Goal: Information Seeking & Learning: Learn about a topic

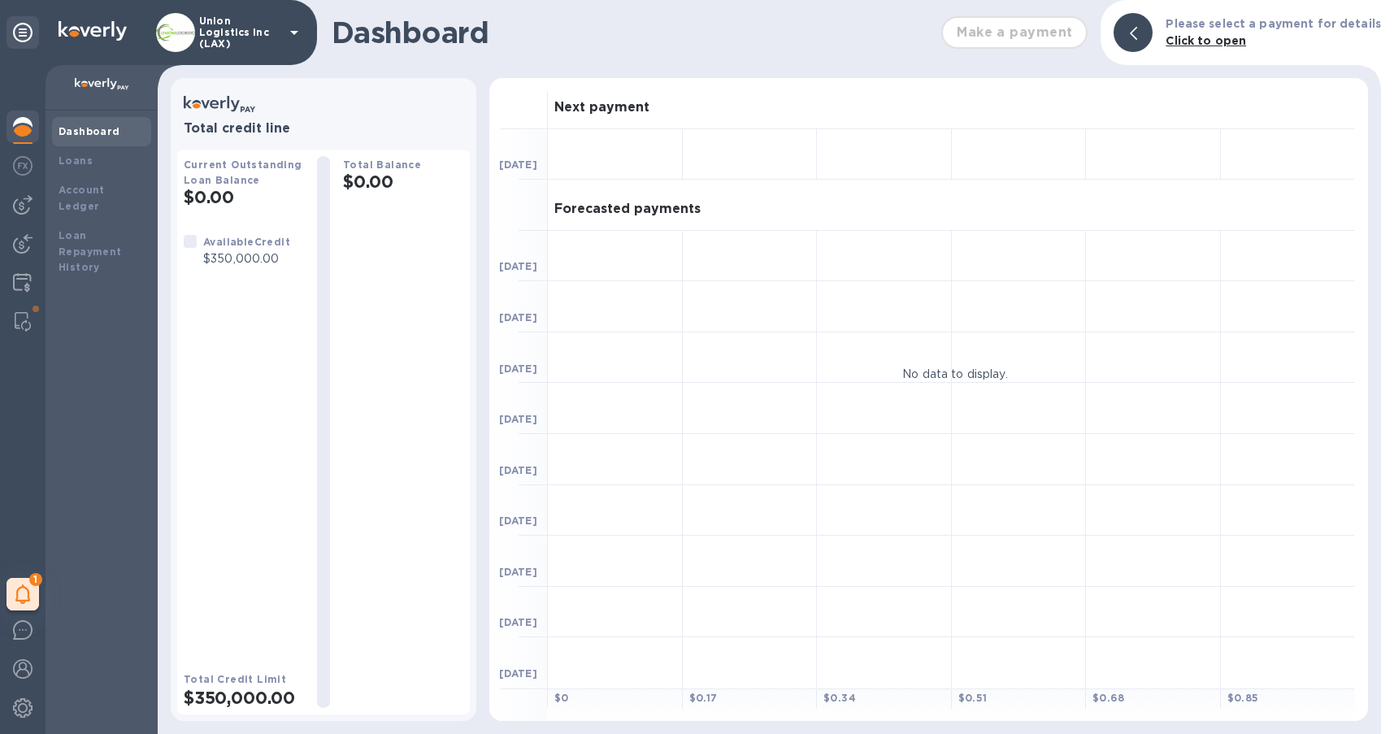
click at [242, 28] on p "Union Logistics Inc (LAX)" at bounding box center [239, 32] width 81 height 34
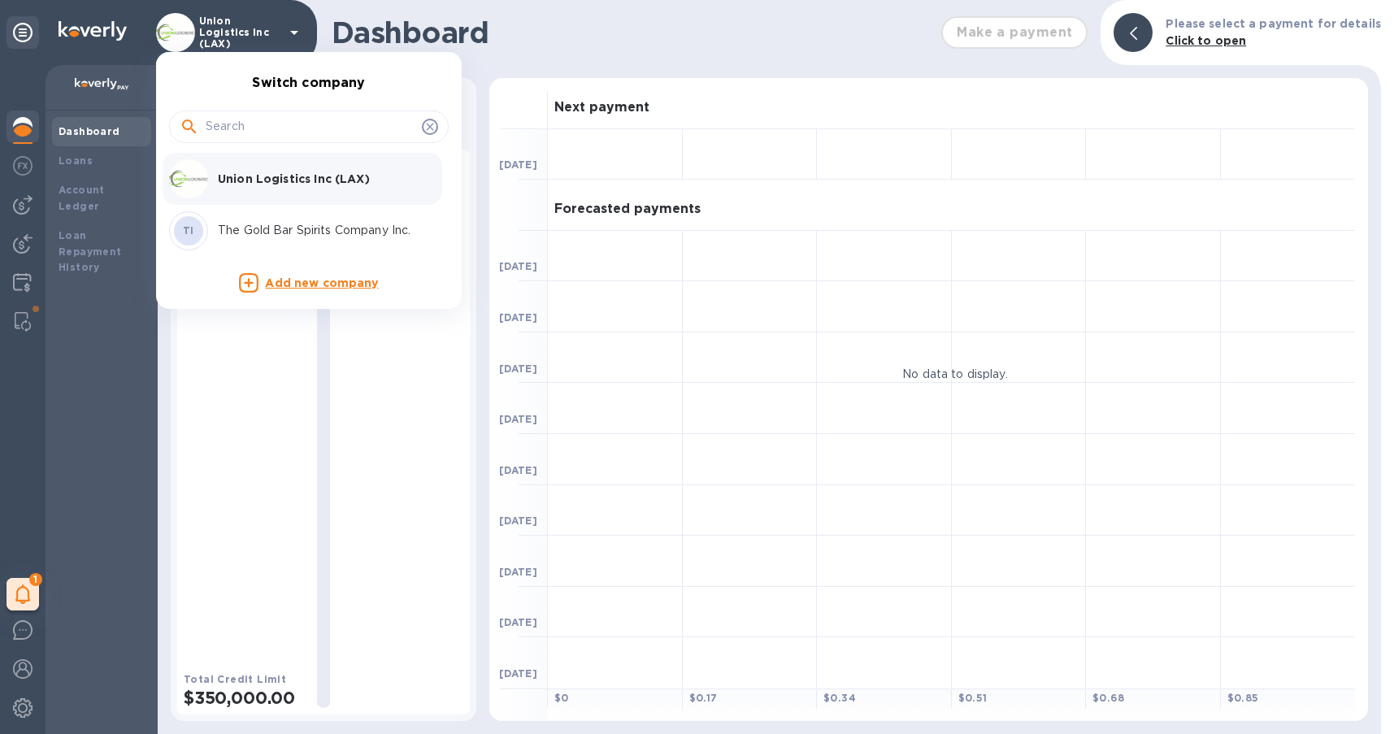
click at [237, 171] on p "Union Logistics Inc (LAX)" at bounding box center [320, 179] width 205 height 16
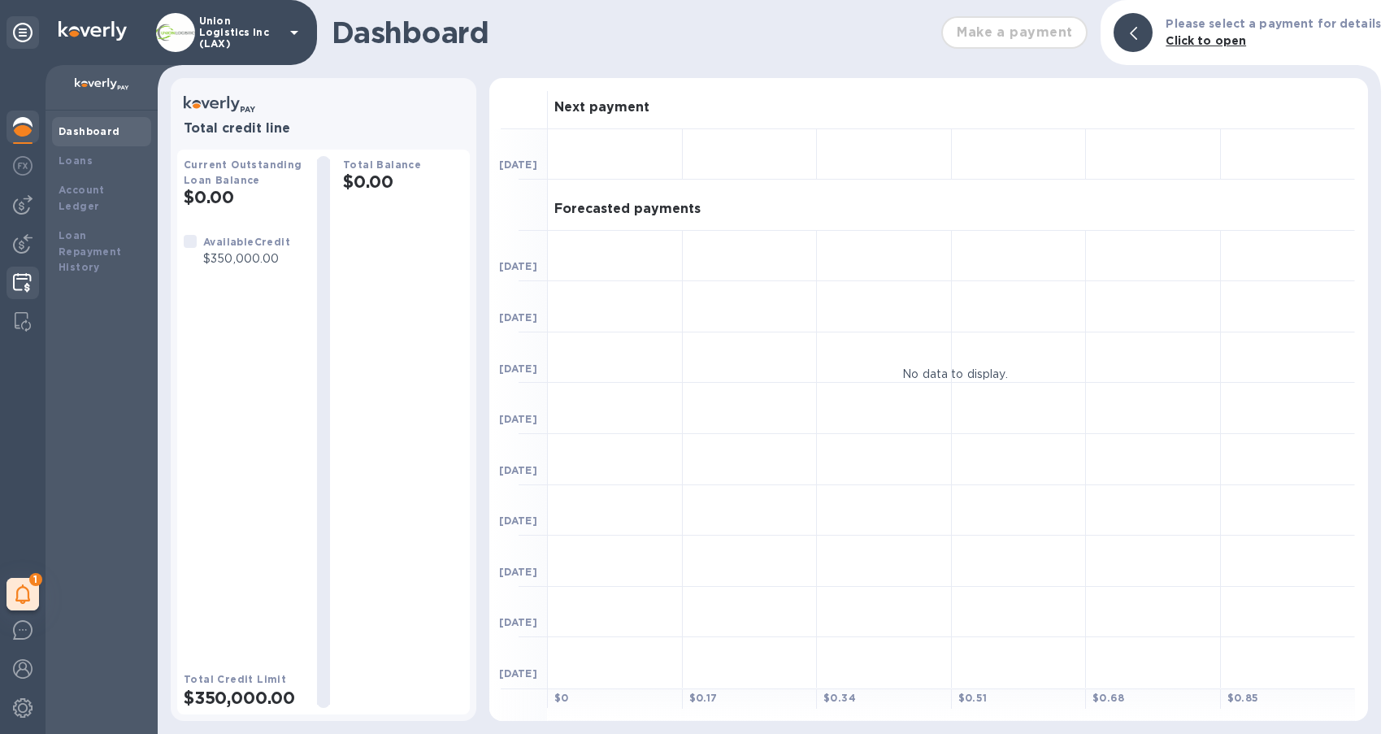
click at [22, 285] on img at bounding box center [22, 283] width 19 height 20
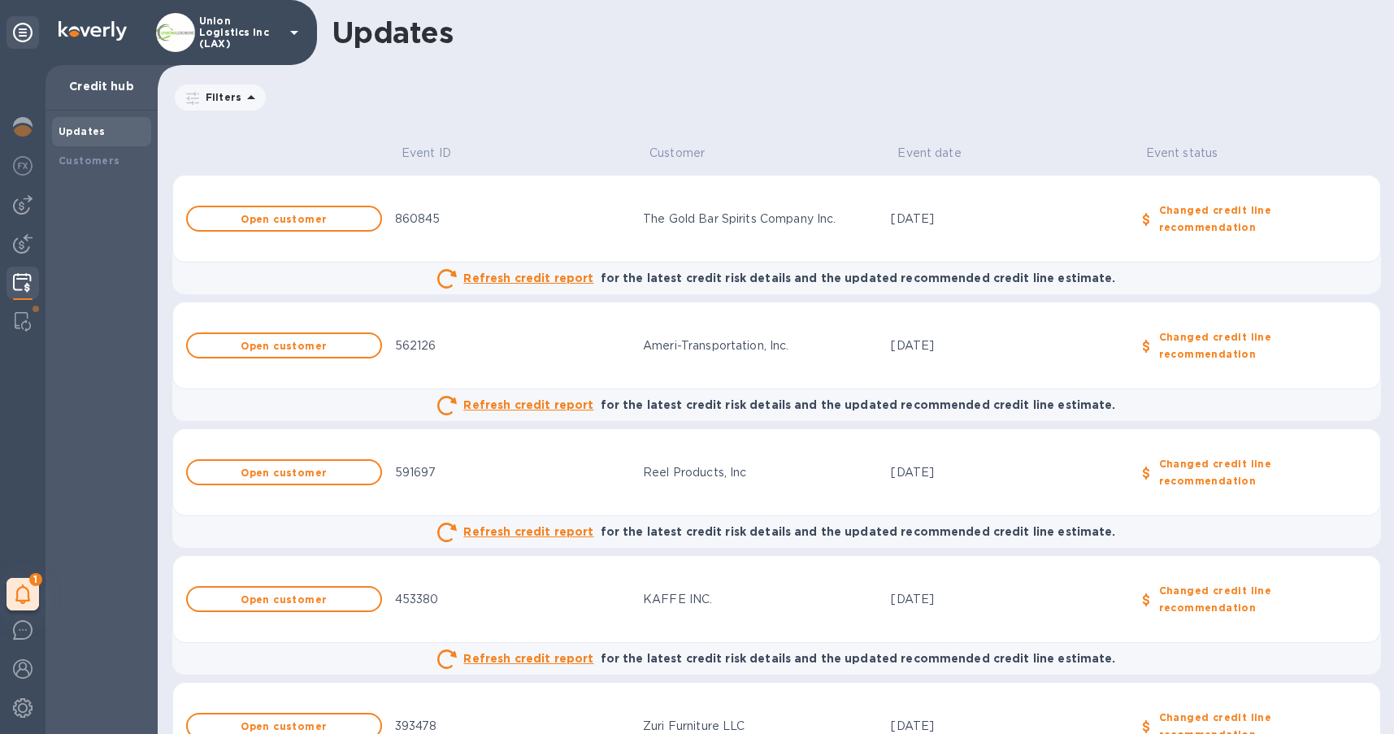
click at [288, 42] on div "Union Logistics Inc (LAX)" at bounding box center [230, 32] width 148 height 39
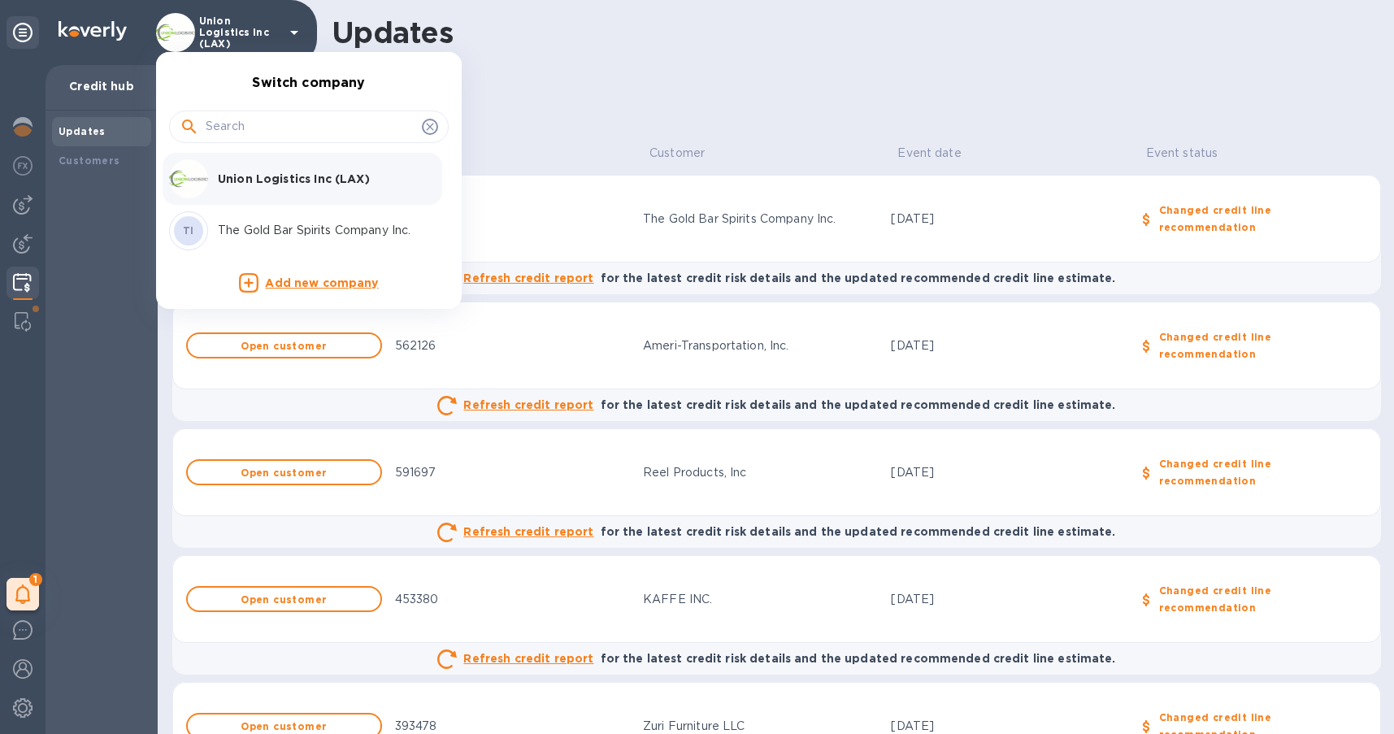
click at [302, 239] on div "TI The Gold Bar Spirits Company Inc." at bounding box center [296, 230] width 254 height 39
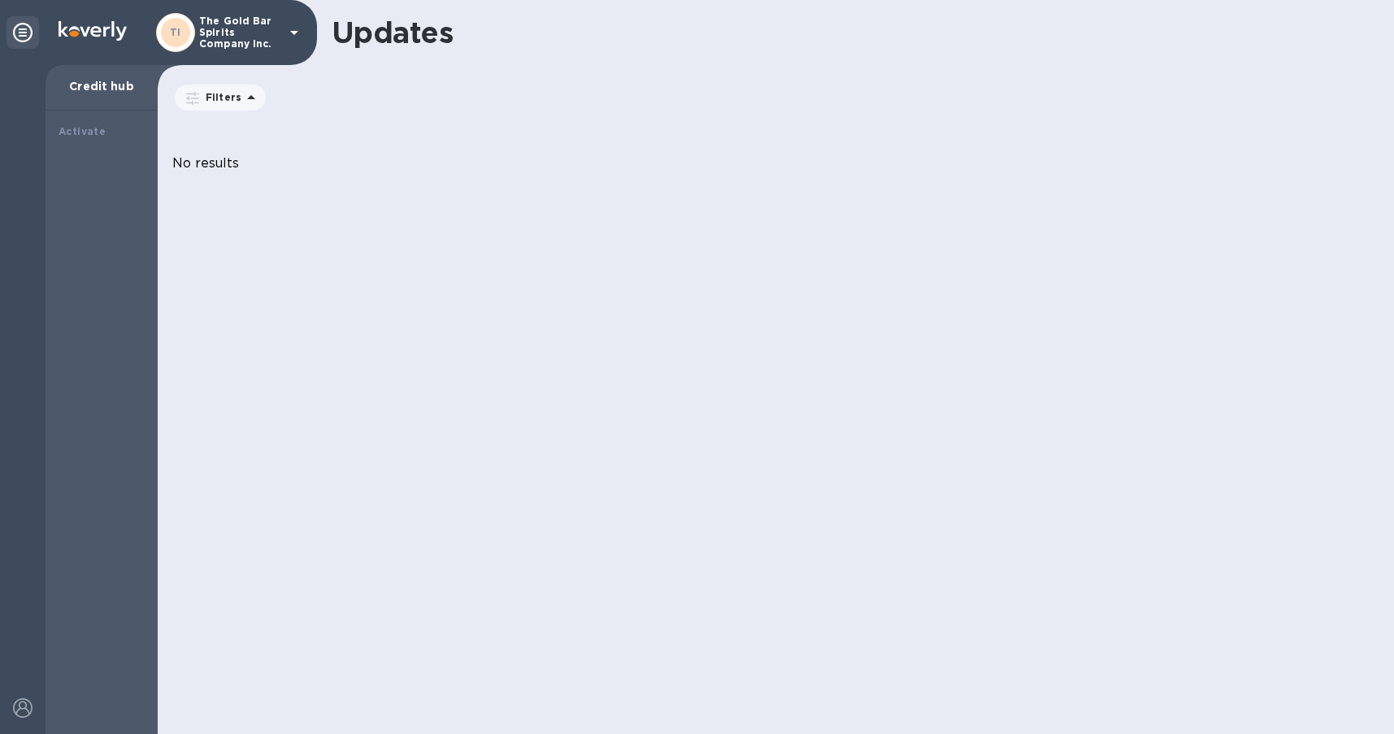
click at [250, 36] on p "The Gold Bar Spirits Company Inc." at bounding box center [239, 32] width 81 height 34
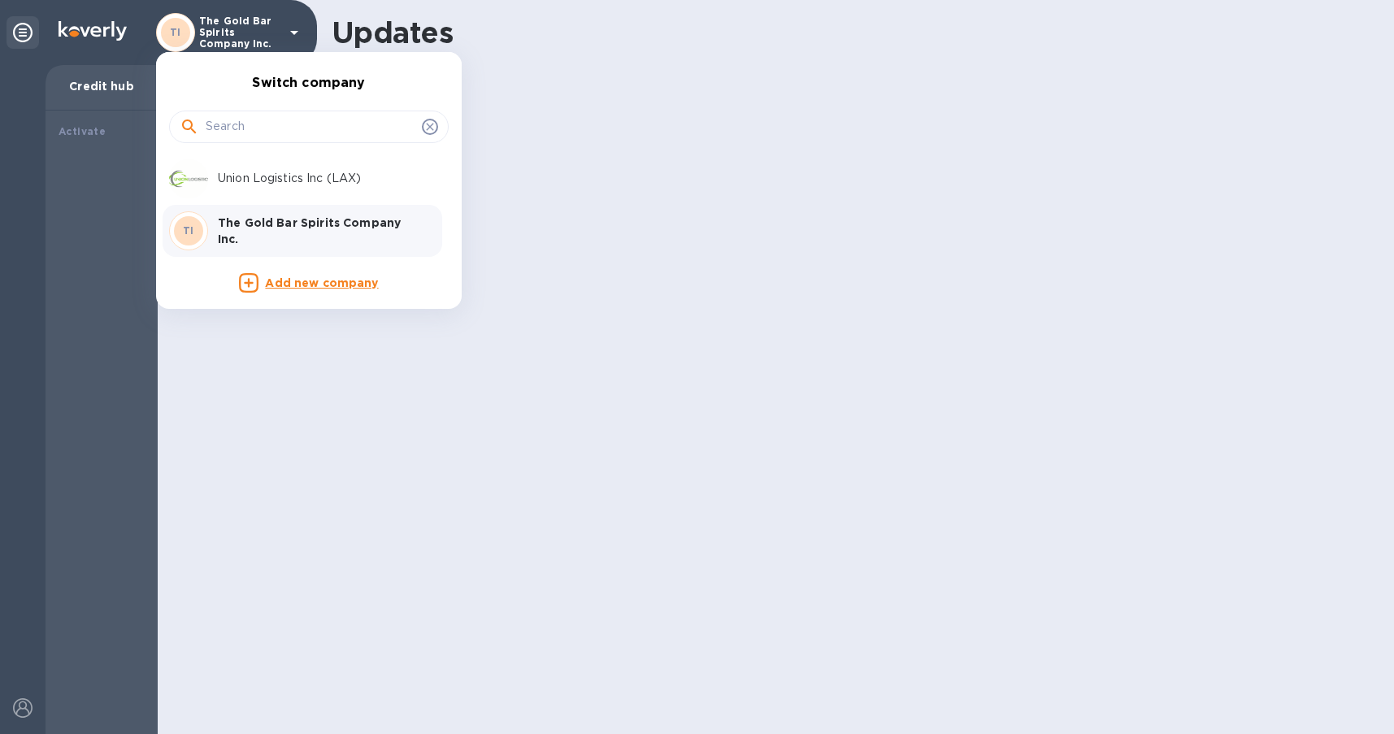
click at [224, 172] on p "Union Logistics Inc (LAX)" at bounding box center [320, 178] width 205 height 17
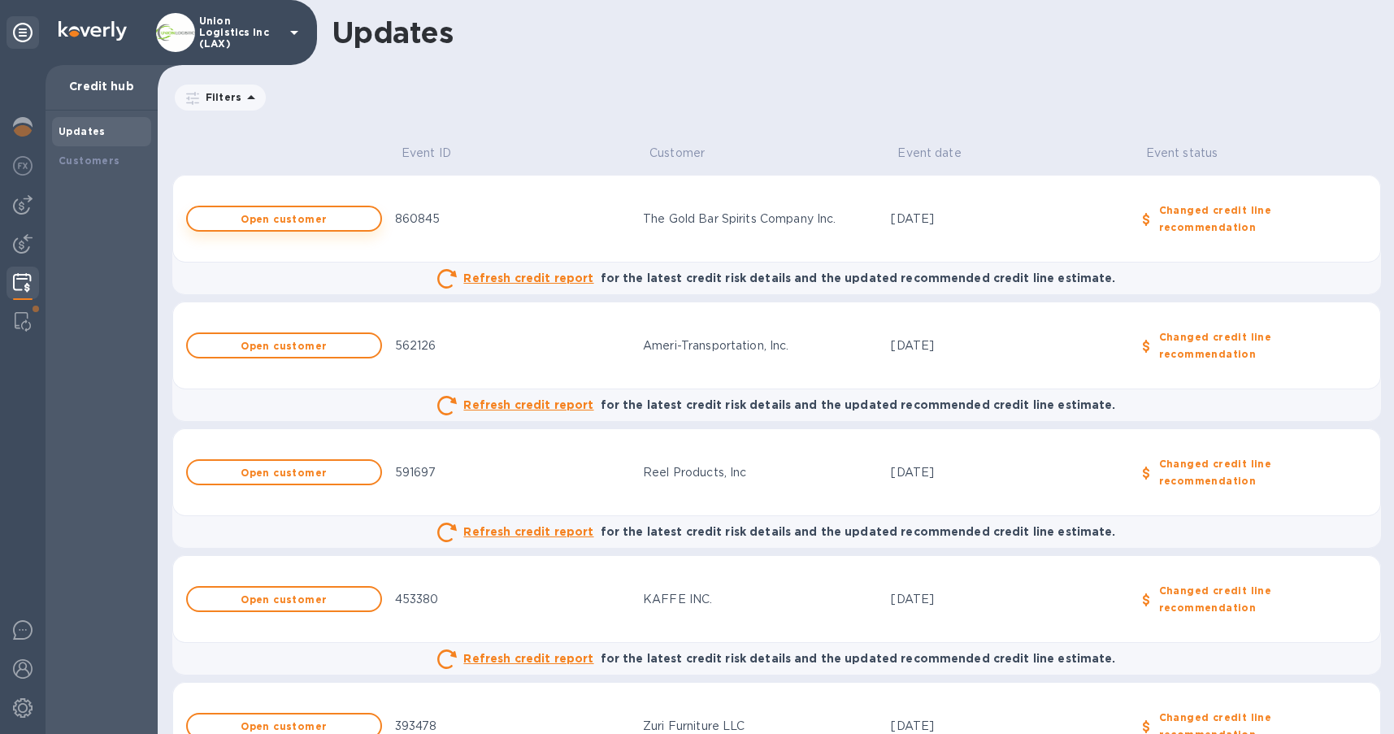
click at [297, 222] on b "Open customer" at bounding box center [284, 219] width 86 height 12
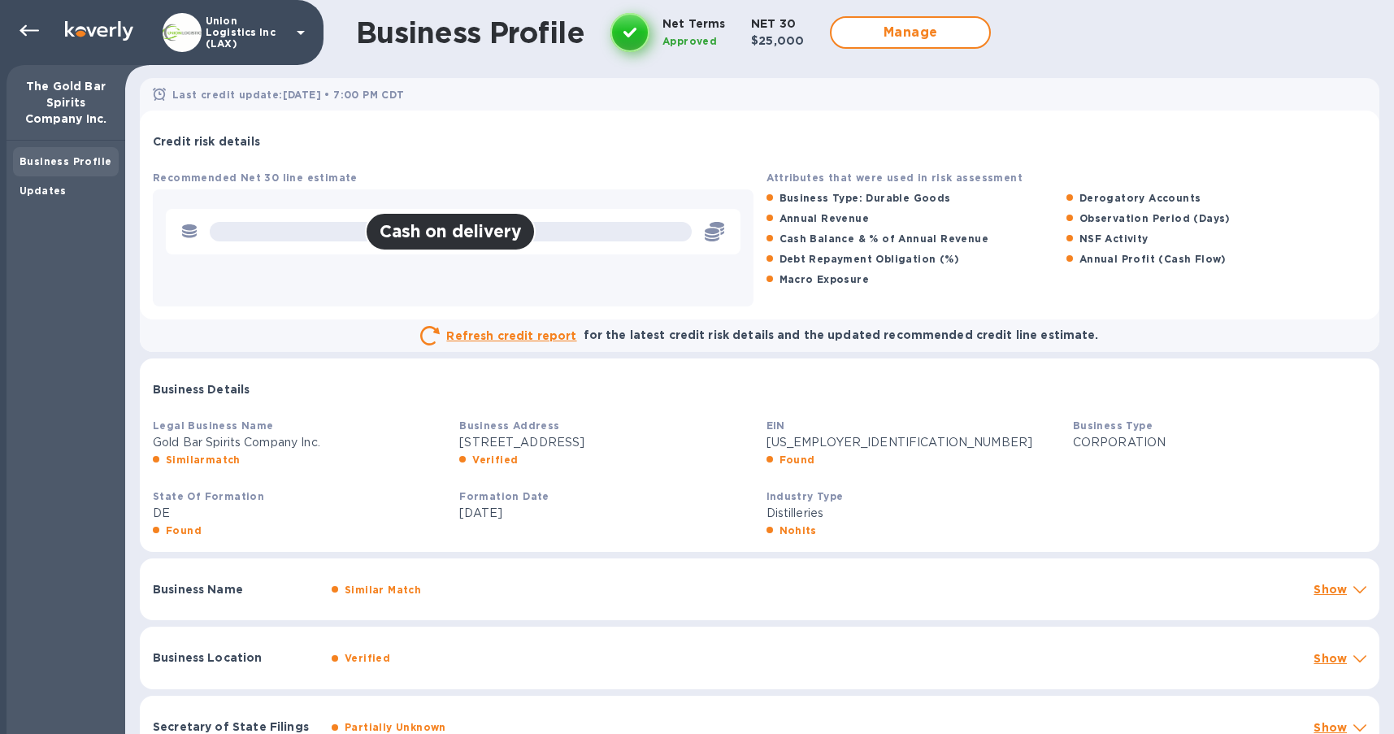
click at [796, 303] on div "Attributes that were used in risk assessment Business Type: Durable Goods Derog…" at bounding box center [1067, 238] width 614 height 150
drag, startPoint x: 779, startPoint y: 240, endPoint x: 845, endPoint y: 239, distance: 65.9
click at [845, 239] on b "Cash Balance & % of Annual Revenue" at bounding box center [885, 239] width 210 height 12
click at [964, 263] on div "Debt Repayment Obligation (%)" at bounding box center [916, 259] width 306 height 24
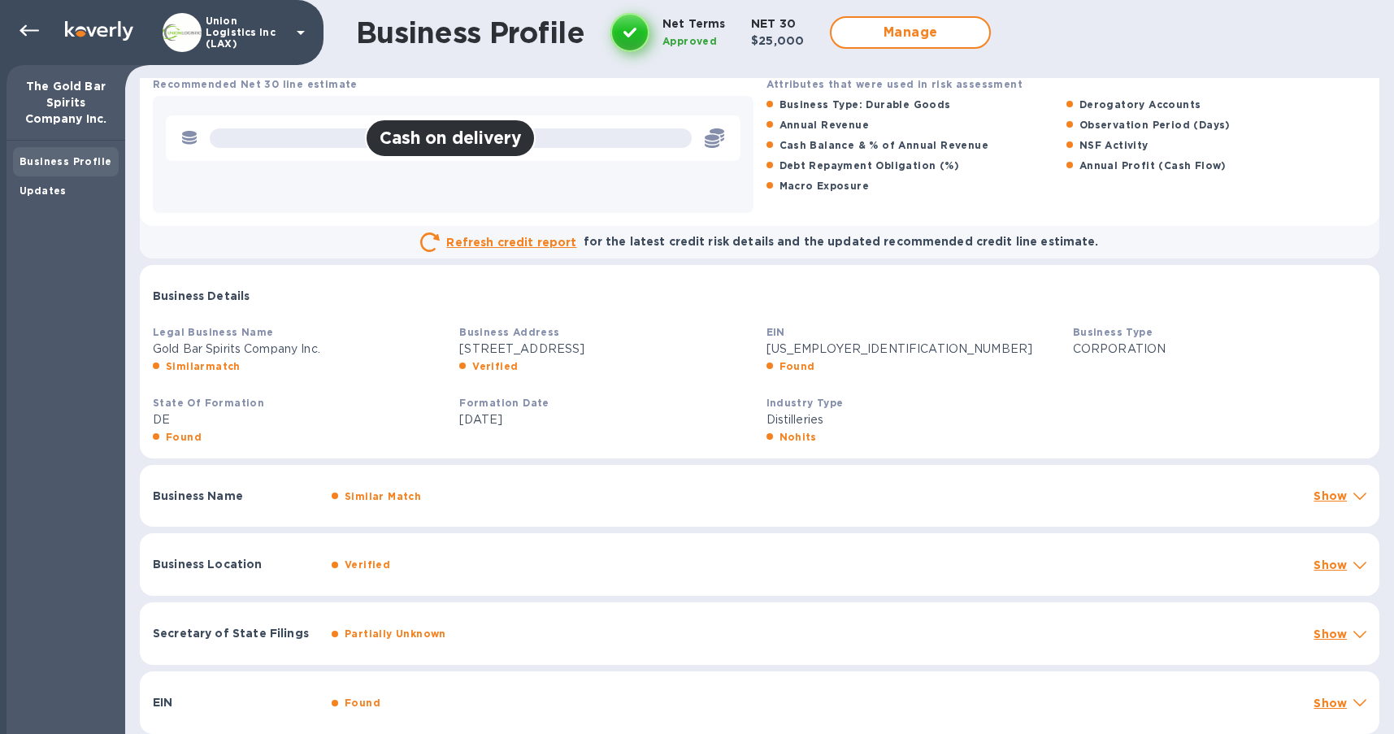
scroll to position [106, 0]
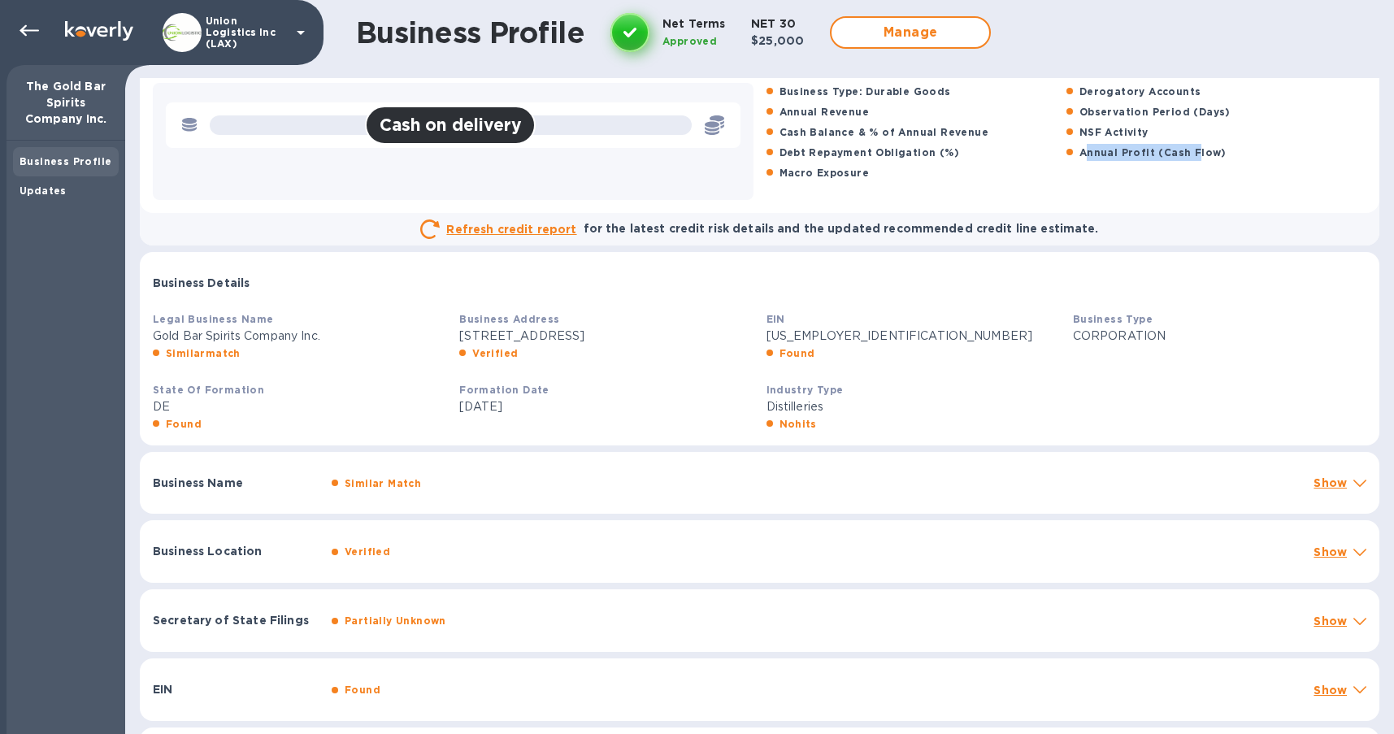
drag, startPoint x: 1085, startPoint y: 155, endPoint x: 1188, endPoint y: 153, distance: 102.5
click at [1188, 153] on b "Annual Profit (Cash Flow)" at bounding box center [1153, 152] width 147 height 12
click at [1040, 159] on div "Debt Repayment Obligation (%)" at bounding box center [916, 153] width 306 height 24
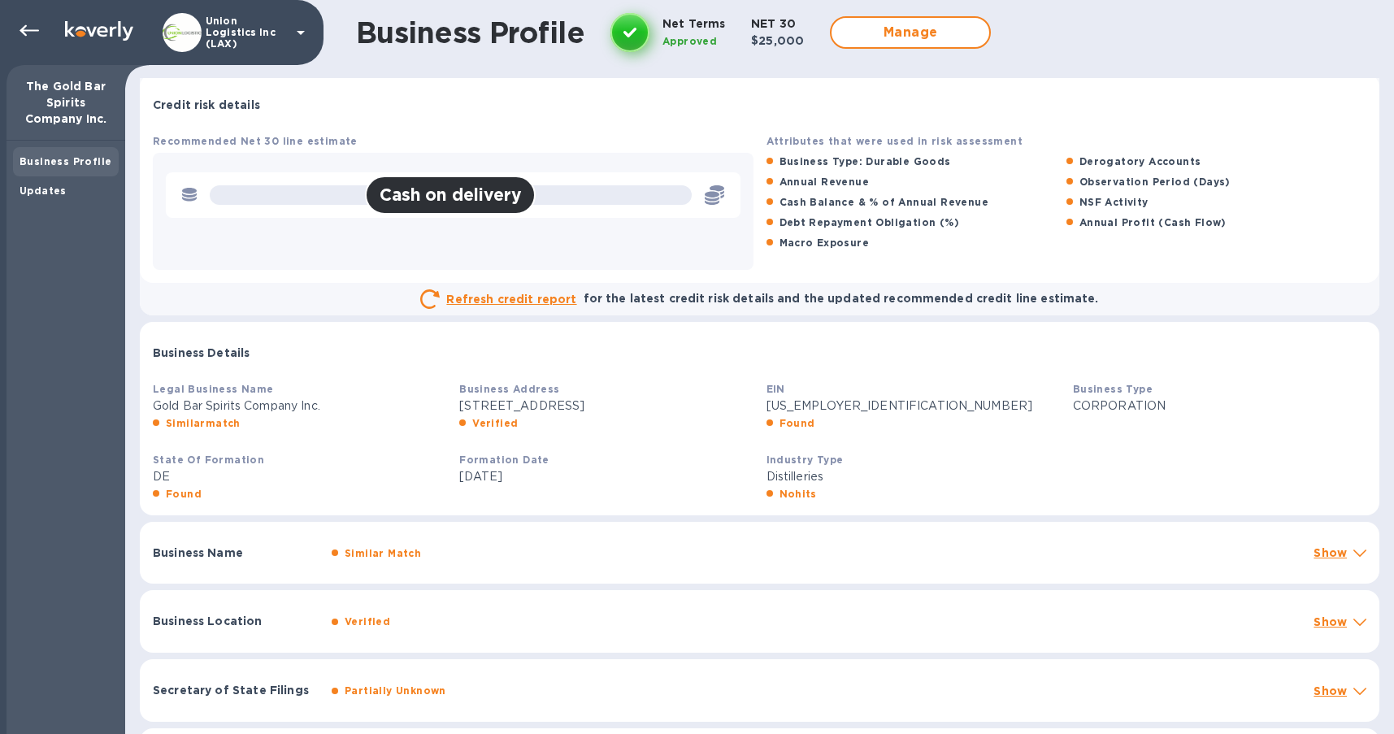
scroll to position [0, 0]
